Goal: Register for event/course

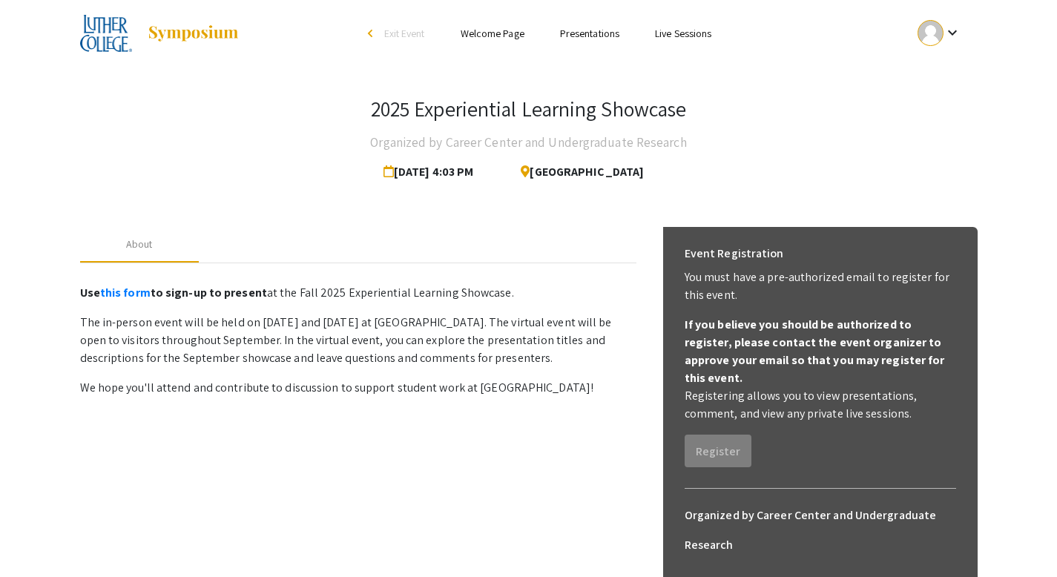
click at [595, 39] on link "Presentations" at bounding box center [589, 33] width 59 height 13
click at [590, 39] on link "Presentations" at bounding box center [589, 33] width 59 height 13
click at [586, 32] on link "Presentations" at bounding box center [589, 33] width 59 height 13
click at [598, 25] on li "Presentations" at bounding box center [589, 33] width 95 height 18
click at [595, 36] on link "Presentations" at bounding box center [589, 33] width 59 height 13
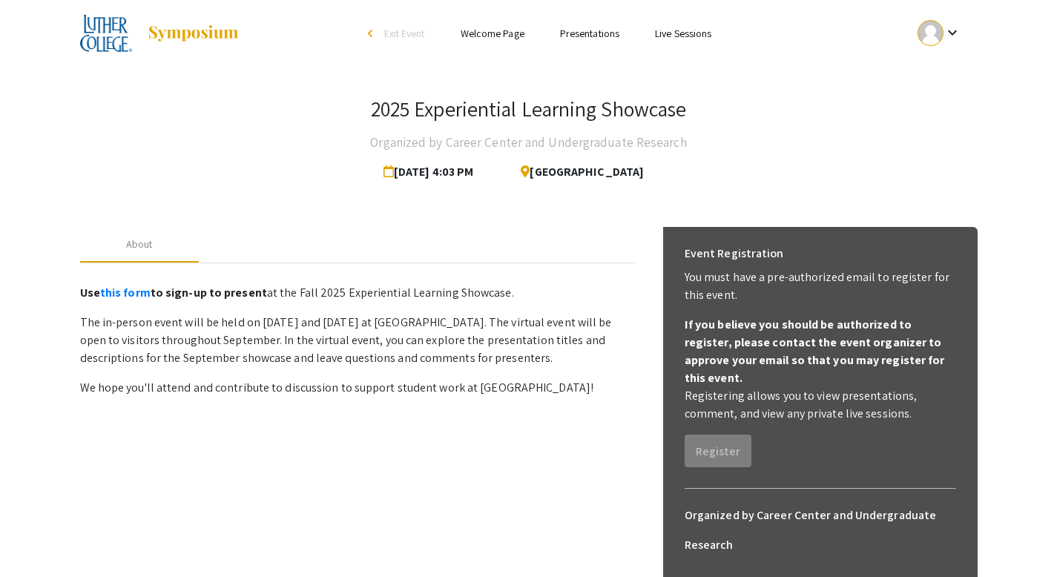
click at [487, 35] on link "Welcome Page" at bounding box center [493, 33] width 64 height 13
click at [599, 26] on li "Presentations" at bounding box center [589, 33] width 95 height 18
click at [599, 39] on link "Presentations" at bounding box center [589, 33] width 59 height 13
click at [605, 29] on link "Presentations" at bounding box center [589, 33] width 59 height 13
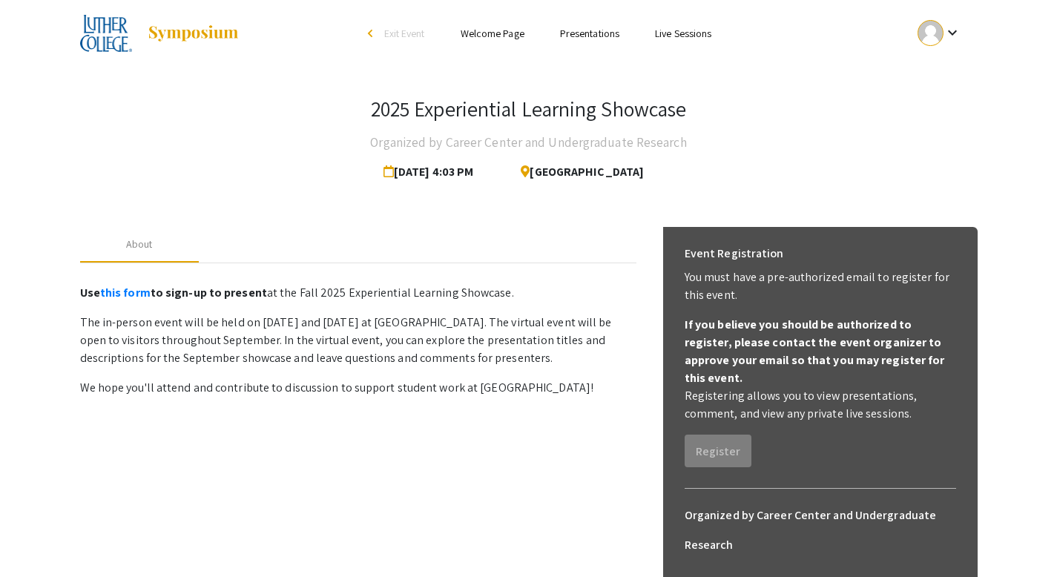
click at [605, 29] on link "Presentations" at bounding box center [589, 33] width 59 height 13
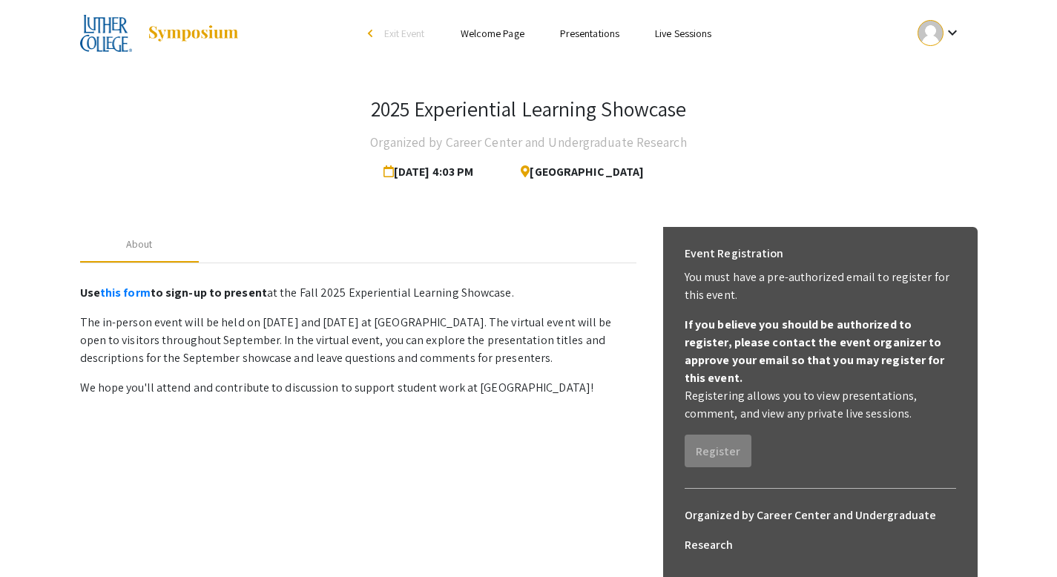
click at [593, 31] on link "Presentations" at bounding box center [589, 33] width 59 height 13
click at [711, 37] on link "Live Sessions" at bounding box center [683, 33] width 56 height 13
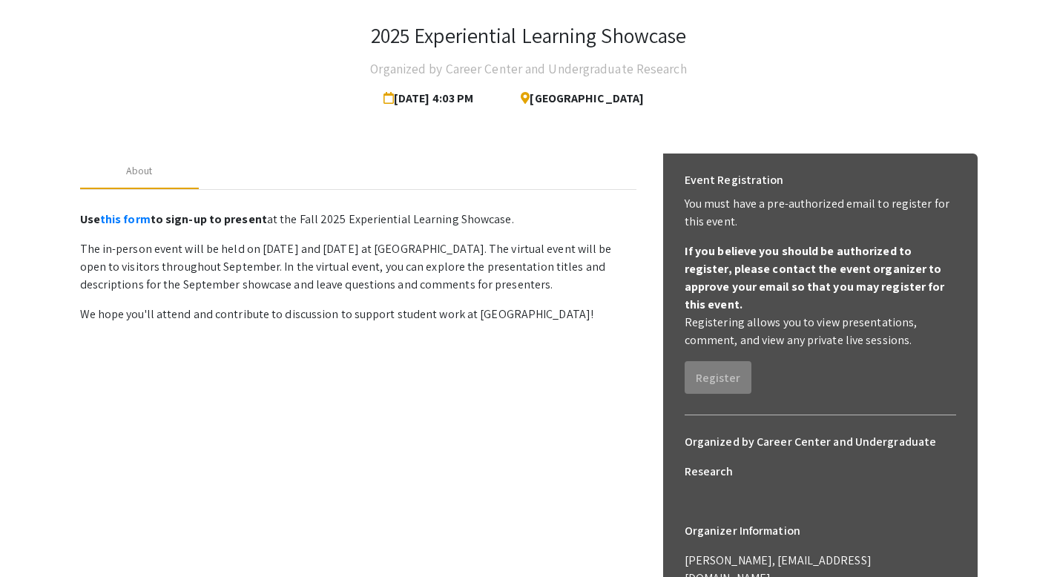
scroll to position [51, 0]
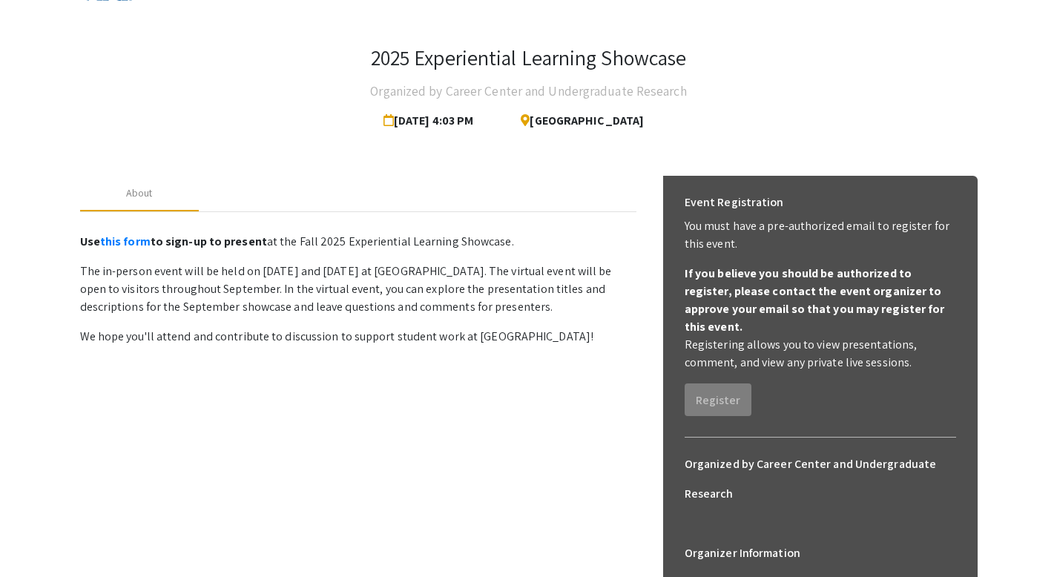
click at [287, 268] on p "The in-person event will be held on [DATE] and [DATE] at [GEOGRAPHIC_DATA]. The…" at bounding box center [358, 289] width 556 height 53
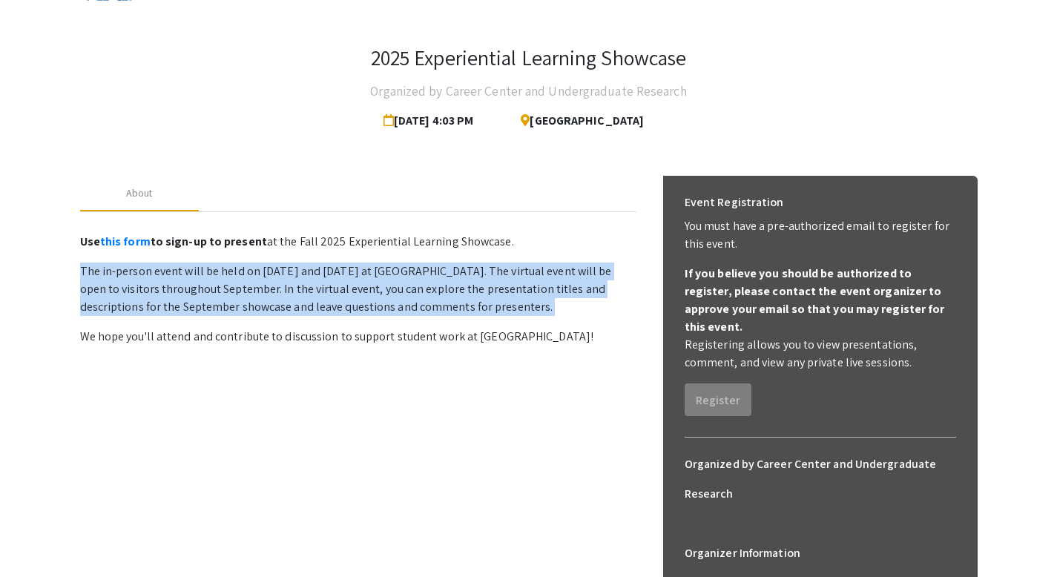
click at [287, 268] on p "The in-person event will be held on [DATE] and [DATE] at [GEOGRAPHIC_DATA]. The…" at bounding box center [358, 289] width 556 height 53
click at [341, 271] on p "The in-person event will be held on [DATE] and [DATE] at [GEOGRAPHIC_DATA]. The…" at bounding box center [358, 289] width 556 height 53
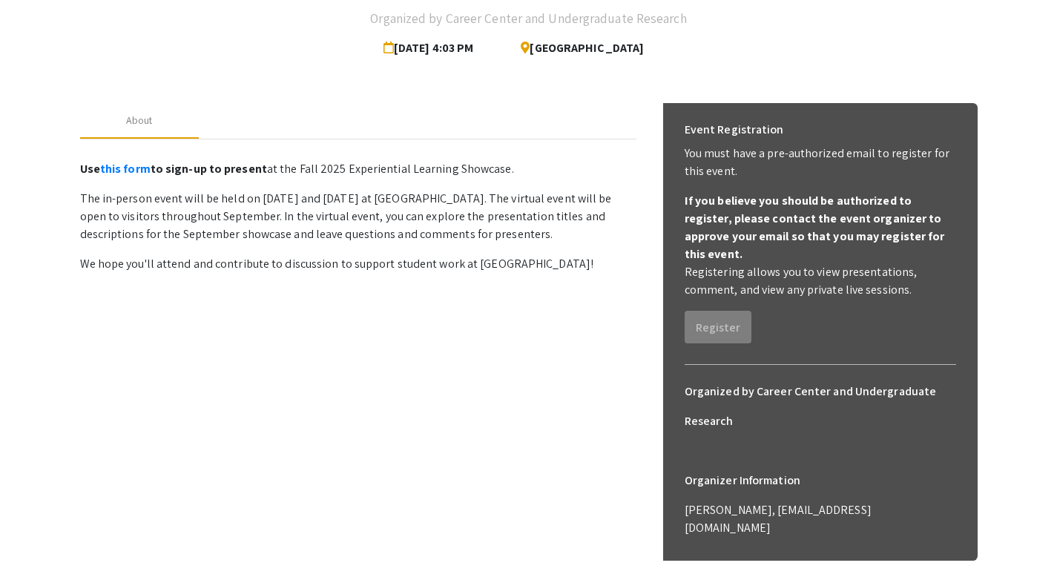
scroll to position [0, 0]
